Goal: Task Accomplishment & Management: Understand process/instructions

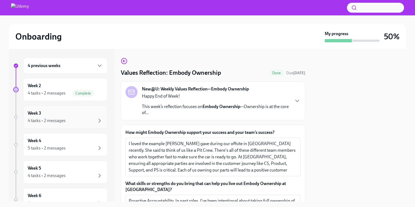
click at [96, 117] on div "Week 3 4 tasks • 2 messages" at bounding box center [65, 117] width 75 height 14
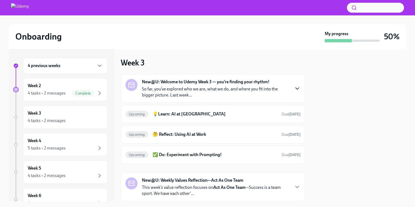
click at [299, 88] on icon "button" at bounding box center [297, 88] width 7 height 7
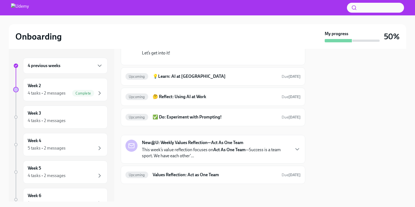
scroll to position [138, 0]
click at [290, 79] on strong "[DATE]" at bounding box center [295, 76] width 12 height 5
